Goal: Information Seeking & Learning: Learn about a topic

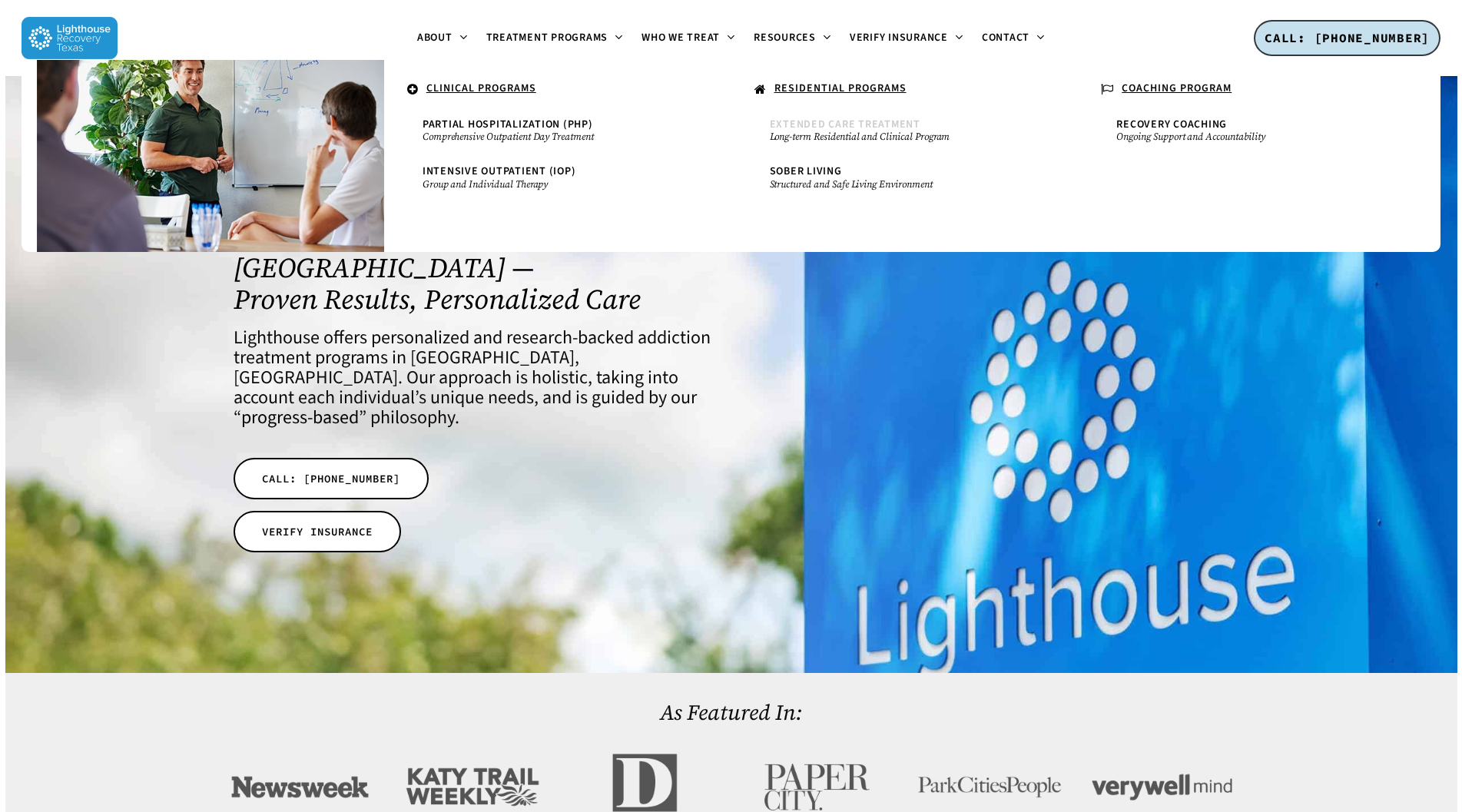
click at [814, 128] on span "Extended Care Treatment" at bounding box center [845, 124] width 151 height 15
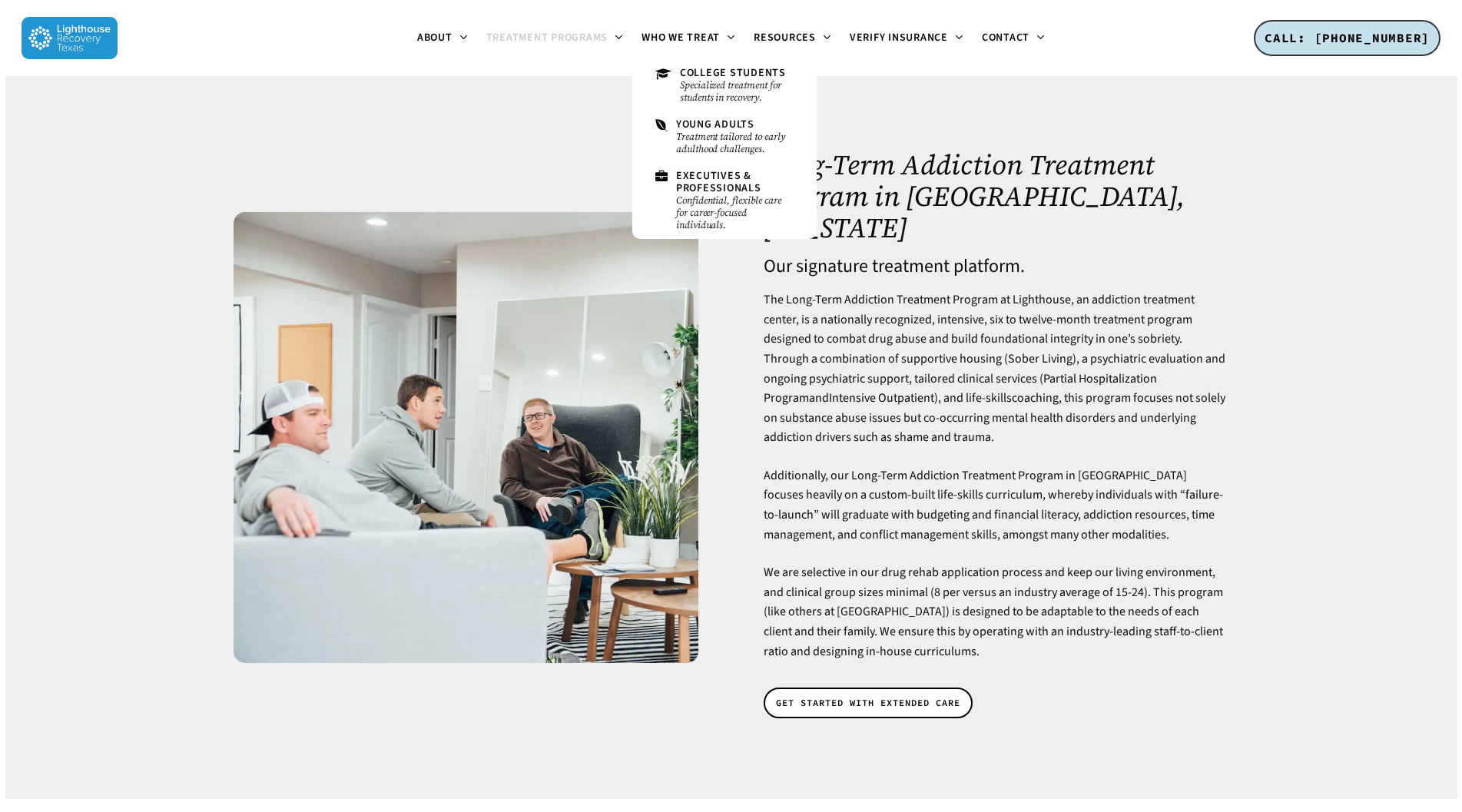
click at [828, 391] on p "The Long-Term Addiction Treatment Program at Lighthouse, an addiction treatment…" at bounding box center [996, 378] width 464 height 176
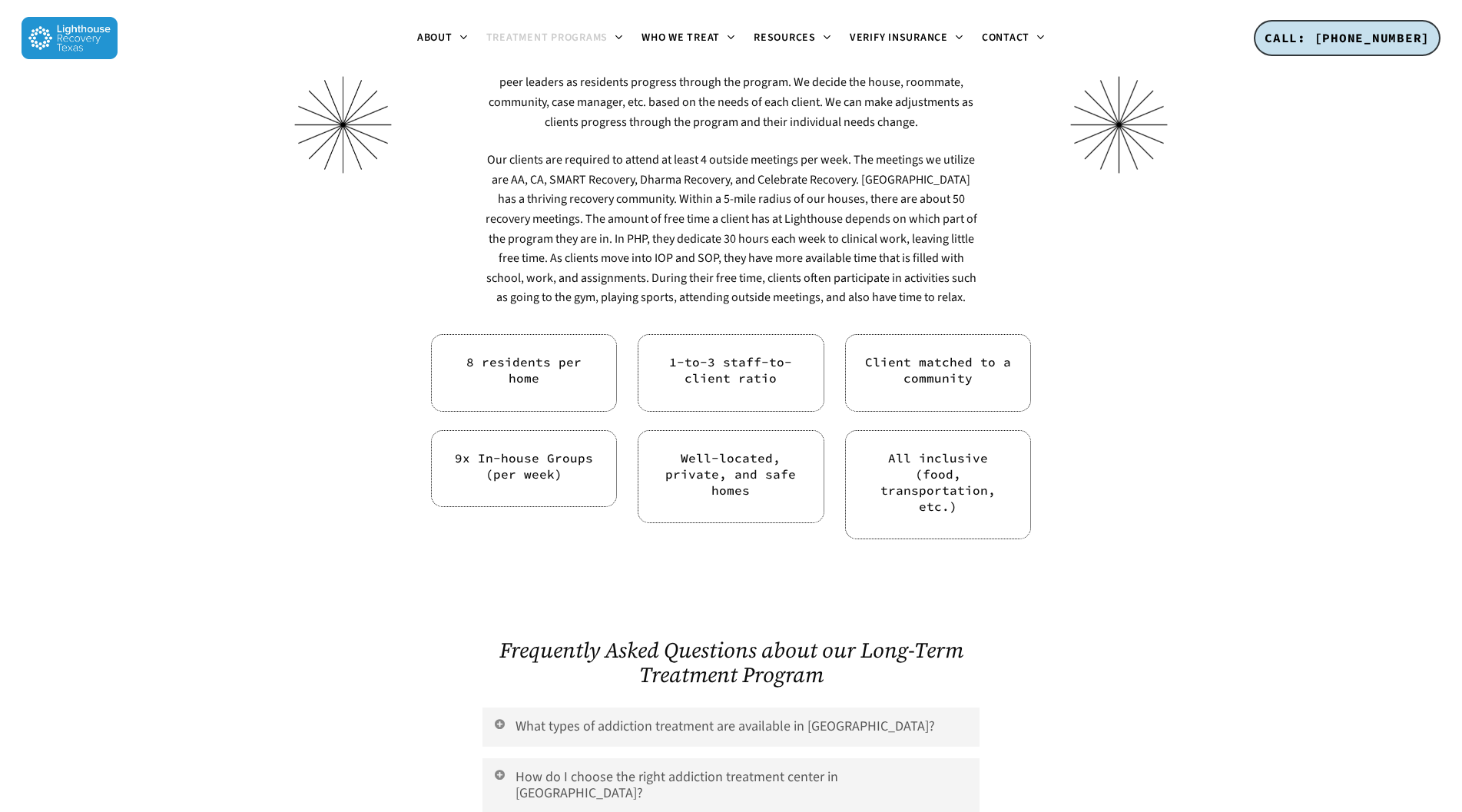
scroll to position [4874, 0]
click at [546, 353] on h6 "8 residents per home" at bounding box center [524, 369] width 147 height 33
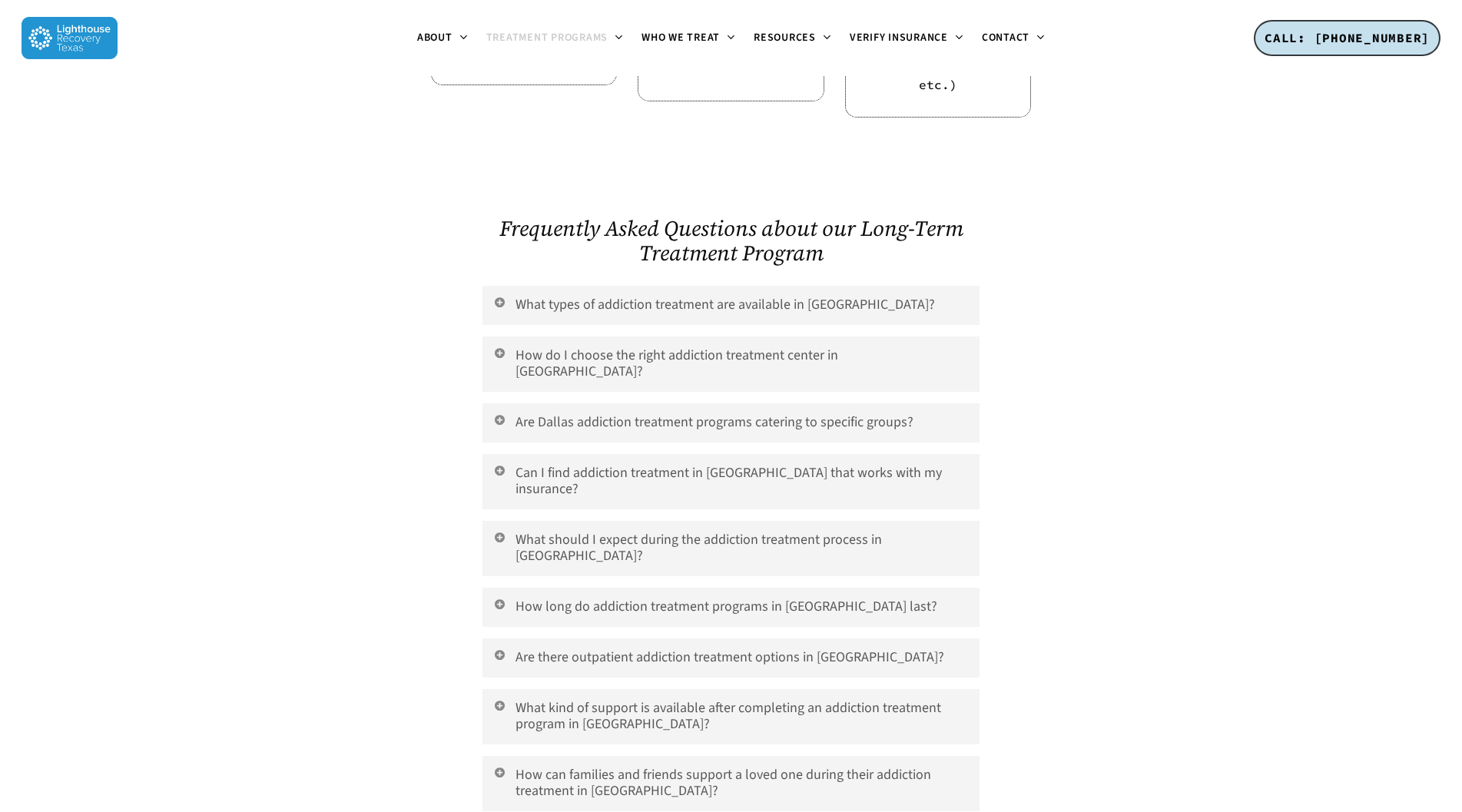
scroll to position [5297, 0]
click at [576, 402] on link "Are Dallas addiction treatment programs catering to specific groups?" at bounding box center [730, 421] width 496 height 39
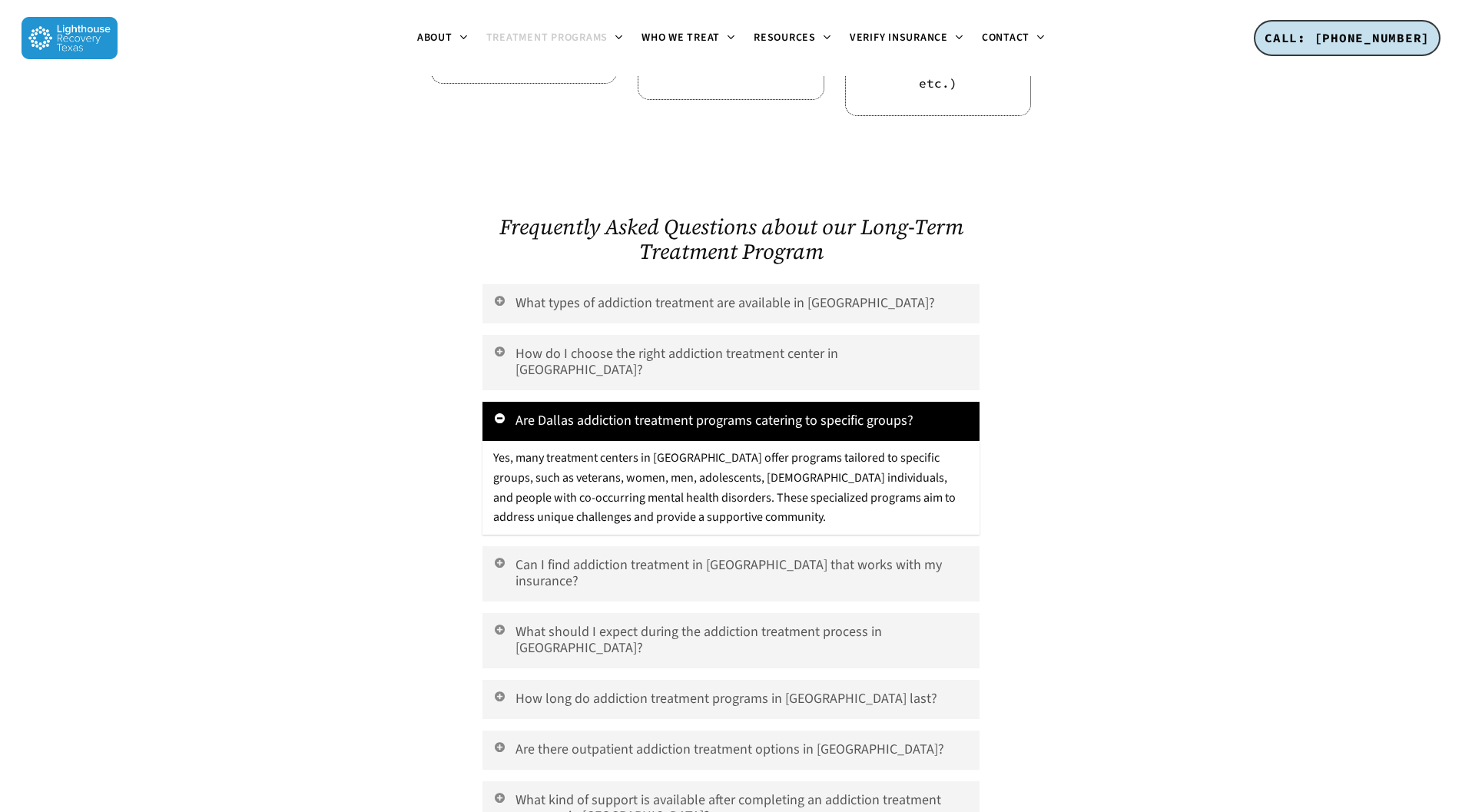
click at [444, 403] on div at bounding box center [343, 593] width 259 height 851
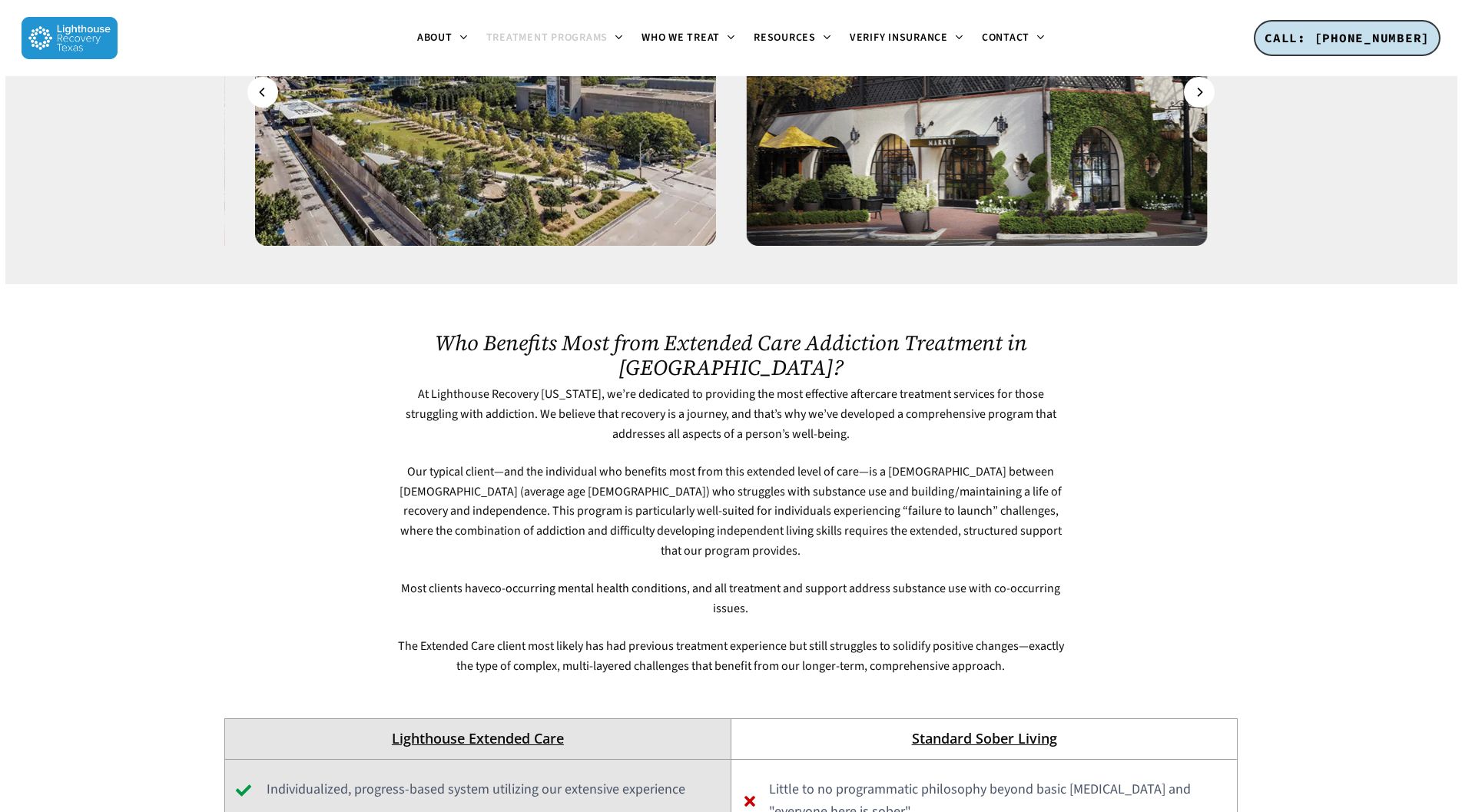
scroll to position [6434, 0]
